Goal: Transaction & Acquisition: Obtain resource

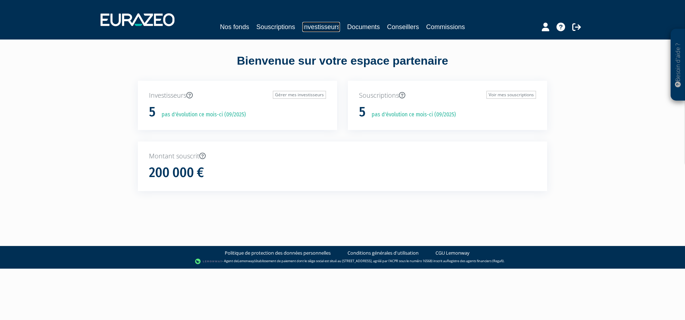
click at [331, 28] on link "Investisseurs" at bounding box center [321, 27] width 38 height 10
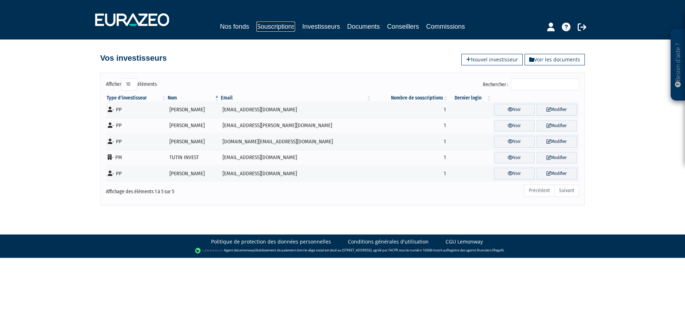
click at [283, 31] on link "Souscriptions" at bounding box center [275, 27] width 39 height 10
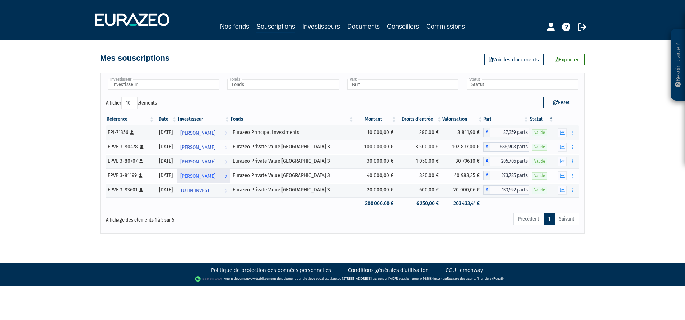
click at [215, 178] on span "[PERSON_NAME]" at bounding box center [197, 176] width 35 height 13
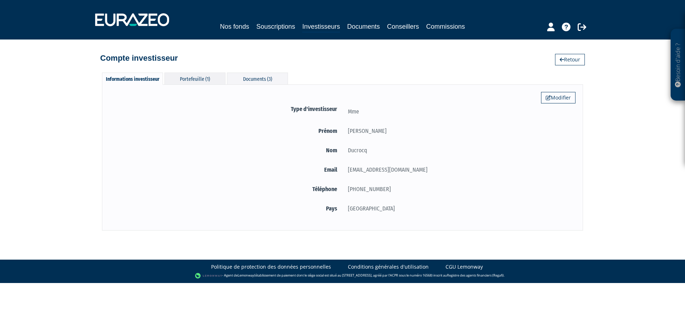
click at [214, 80] on div "Portefeuille (1)" at bounding box center [194, 79] width 61 height 12
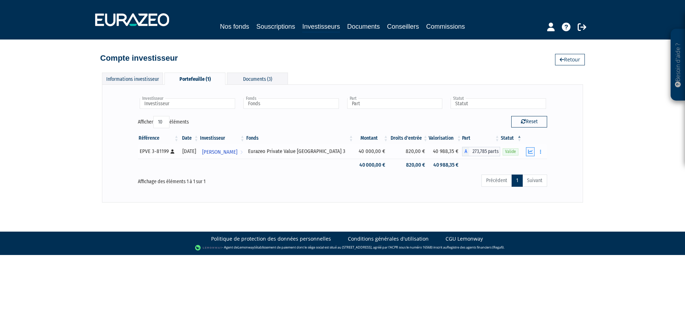
click at [531, 150] on icon "button" at bounding box center [530, 151] width 5 height 5
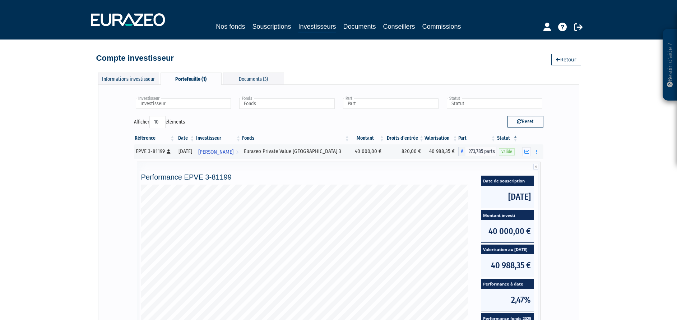
click at [640, 218] on div "Besoin d'aide ? × J'ai besoin d'aide Si vous avez une question à propos du fonc…" at bounding box center [338, 213] width 677 height 426
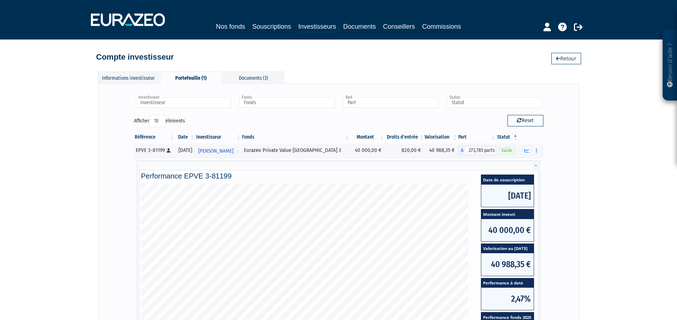
scroll to position [54, 0]
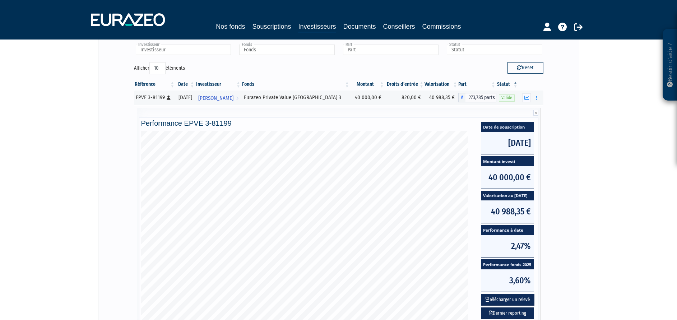
click at [636, 218] on div "Besoin d'aide ? × J'ai besoin d'aide Si vous avez une question à propos du fonc…" at bounding box center [338, 159] width 677 height 426
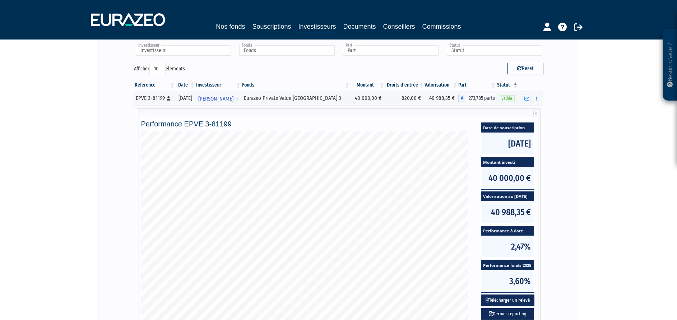
scroll to position [51, 0]
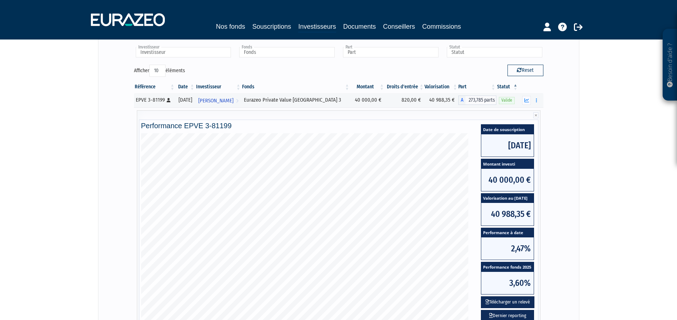
drag, startPoint x: 625, startPoint y: 235, endPoint x: 624, endPoint y: 224, distance: 11.5
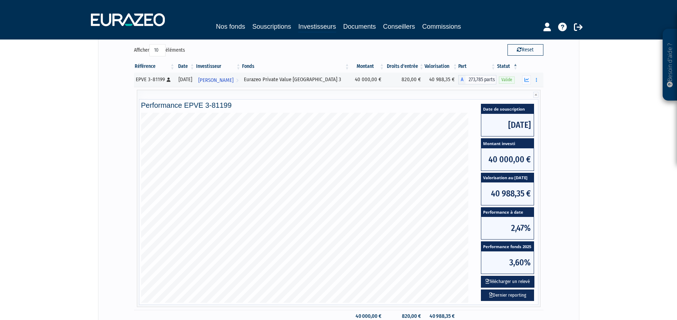
scroll to position [74, 0]
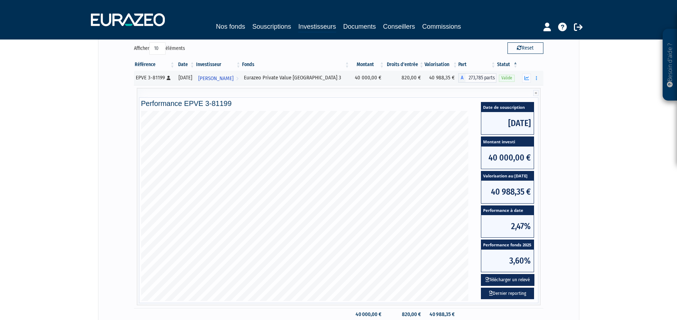
click at [631, 166] on div "Besoin d'aide ? × J'ai besoin d'aide Si vous avez une question à propos du fonc…" at bounding box center [338, 139] width 677 height 426
click at [232, 76] on span "[PERSON_NAME]" at bounding box center [215, 78] width 35 height 13
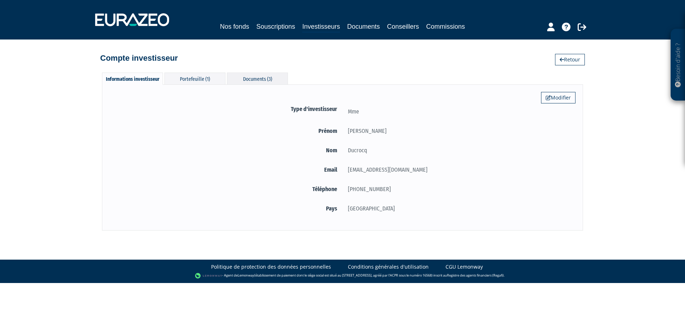
click at [245, 75] on div "Documents (3)" at bounding box center [257, 79] width 61 height 12
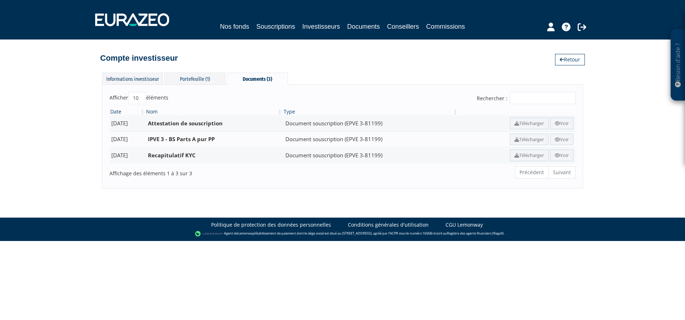
click at [371, 69] on div "Informations investisseur Portefeuille (1) Documents (3) Modifier Type d'invest…" at bounding box center [342, 126] width 409 height 123
click at [531, 121] on link "Télécharger" at bounding box center [529, 123] width 39 height 12
click at [251, 196] on body "Besoin d'aide ? × J'ai besoin d'aide Si vous avez une question à propos du fonc…" at bounding box center [342, 120] width 685 height 241
click at [218, 76] on div "Portefeuille (1)" at bounding box center [194, 79] width 61 height 12
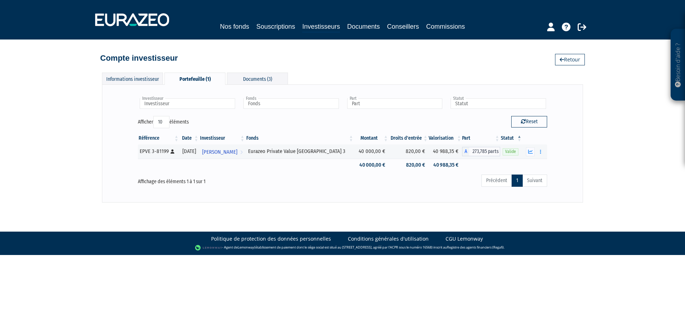
click at [221, 58] on div "Compte investisseur Retour" at bounding box center [342, 55] width 485 height 16
click at [530, 155] on button "button" at bounding box center [530, 151] width 9 height 9
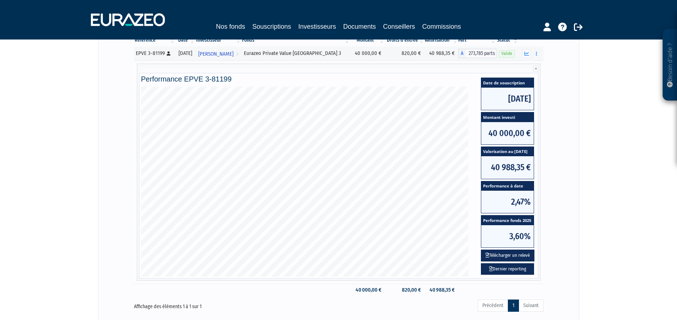
scroll to position [108, 0]
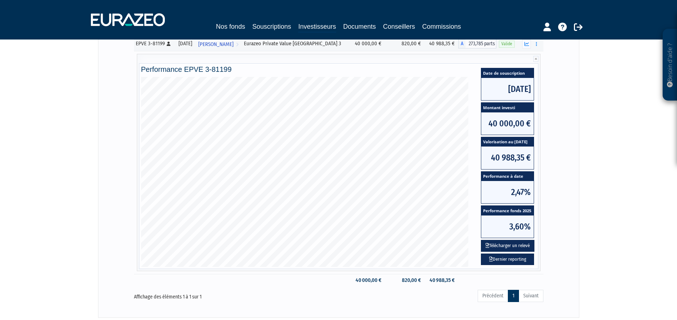
click at [52, 152] on div "Besoin d'aide ? × J'ai besoin d'aide Si vous avez une question à propos du fonc…" at bounding box center [338, 105] width 677 height 426
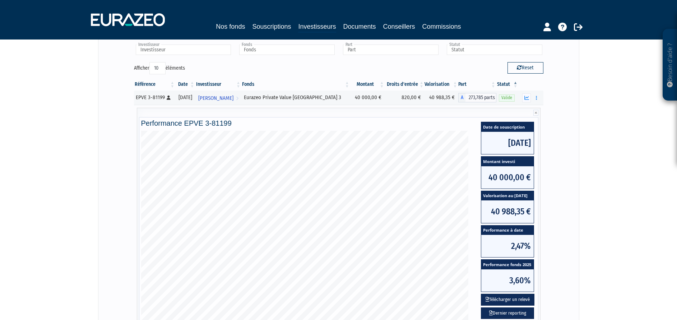
drag, startPoint x: 32, startPoint y: 143, endPoint x: 32, endPoint y: 151, distance: 8.3
click at [32, 150] on div "Besoin d'aide ? × J'ai besoin d'aide Si vous avez une question à propos du fonc…" at bounding box center [338, 159] width 677 height 426
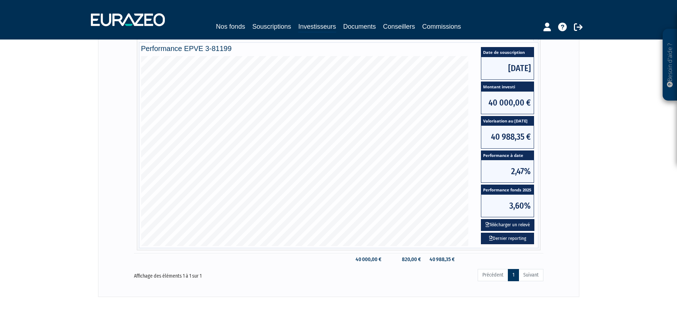
scroll to position [104, 0]
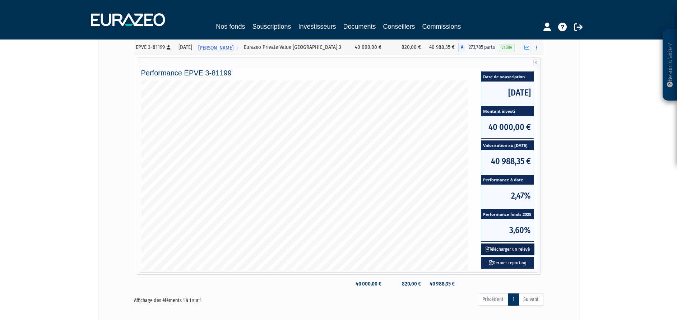
click at [524, 250] on button "Télécharger un relevé" at bounding box center [508, 249] width 54 height 12
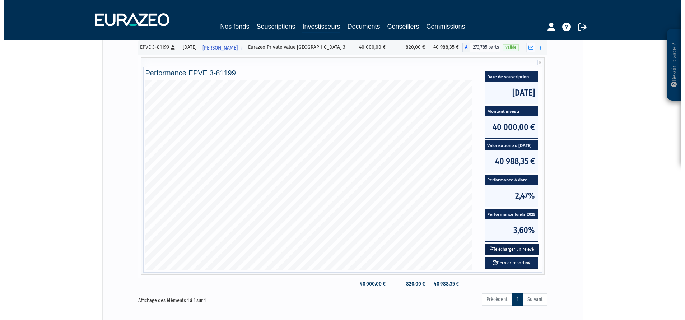
scroll to position [0, 0]
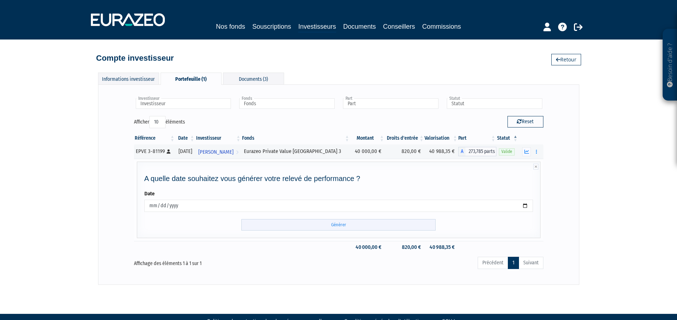
click at [340, 225] on input "Générer" at bounding box center [338, 225] width 194 height 12
click at [483, 41] on div "Compte investisseur Retour" at bounding box center [338, 53] width 409 height 26
click at [465, 81] on div "Informations investisseur Portefeuille (1) Documents (3) Modifier Type d'invest…" at bounding box center [338, 179] width 481 height 212
click at [238, 81] on div "Documents (3)" at bounding box center [253, 79] width 61 height 12
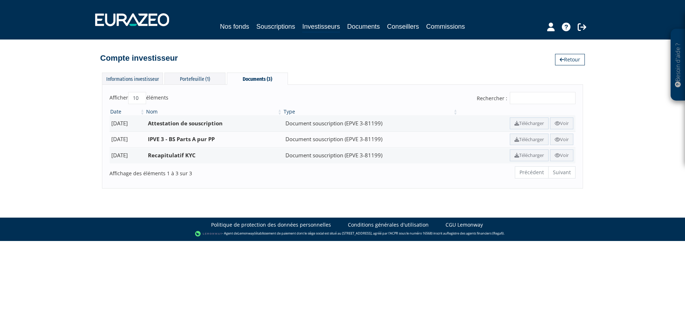
click at [323, 61] on div "Compte investisseur Retour" at bounding box center [342, 55] width 485 height 16
click at [248, 27] on link "Nos fonds" at bounding box center [234, 27] width 29 height 10
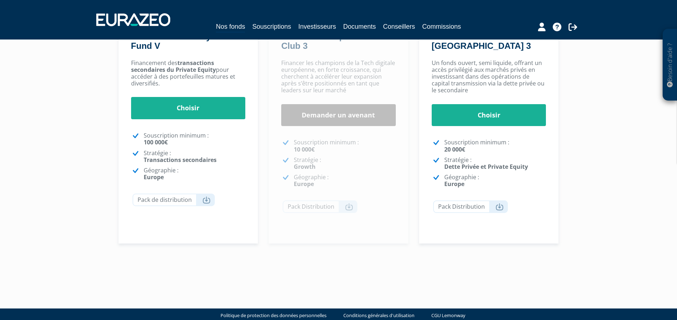
scroll to position [162, 0]
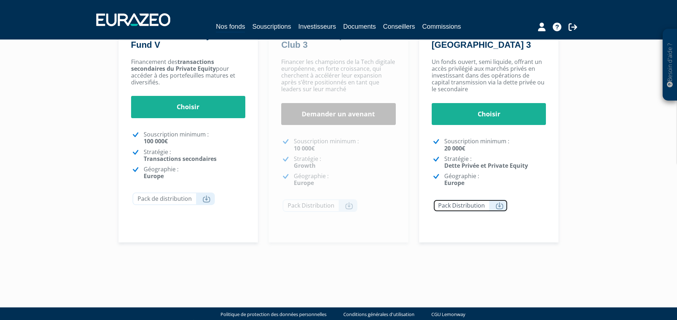
click at [485, 209] on link "Pack Distribution" at bounding box center [470, 205] width 75 height 13
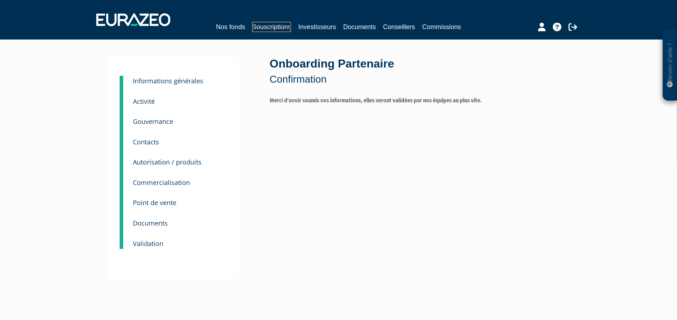
click at [284, 28] on link "Souscriptions" at bounding box center [271, 27] width 39 height 10
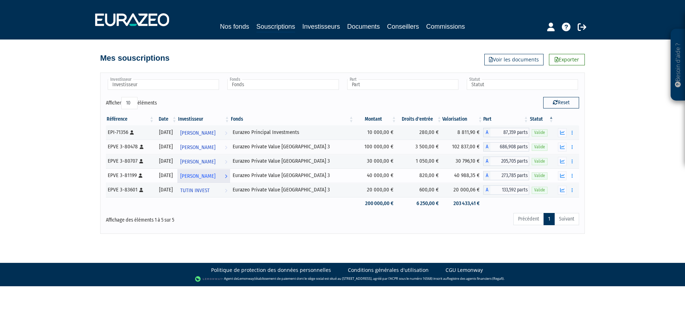
click at [209, 176] on span "Claudine Ducrocq" at bounding box center [197, 176] width 35 height 13
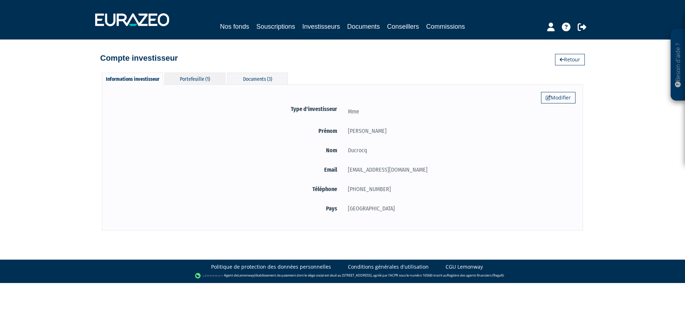
click at [199, 78] on div "Portefeuille (1)" at bounding box center [194, 79] width 61 height 12
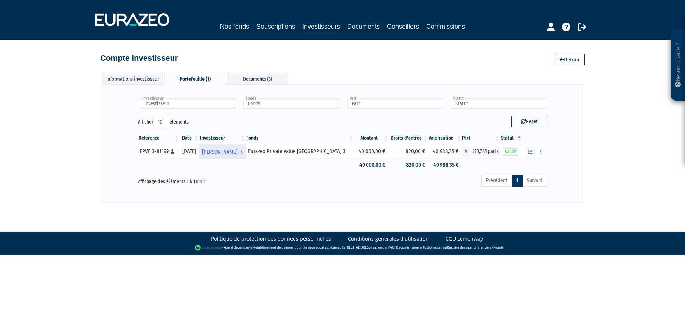
click at [237, 152] on span "[PERSON_NAME]" at bounding box center [219, 151] width 35 height 13
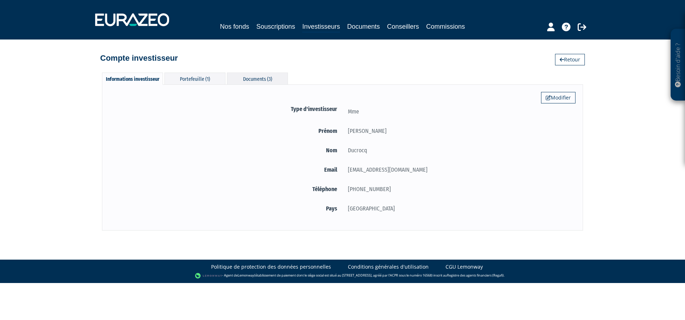
click at [269, 74] on div "Documents (3)" at bounding box center [257, 79] width 61 height 12
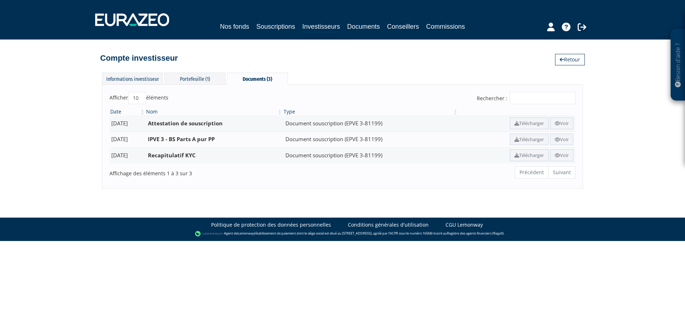
click at [365, 51] on div "Compte investisseur Retour" at bounding box center [342, 55] width 485 height 16
click at [555, 61] on link "Retour" at bounding box center [570, 59] width 30 height 11
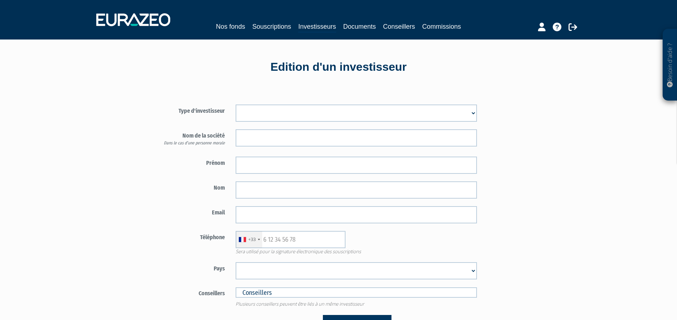
click at [34, 112] on div "Besoin d'aide ? × J'ai besoin d'aide Si vous avez une question à propos du fonc…" at bounding box center [338, 214] width 677 height 429
